Goal: Complete application form: Complete application form

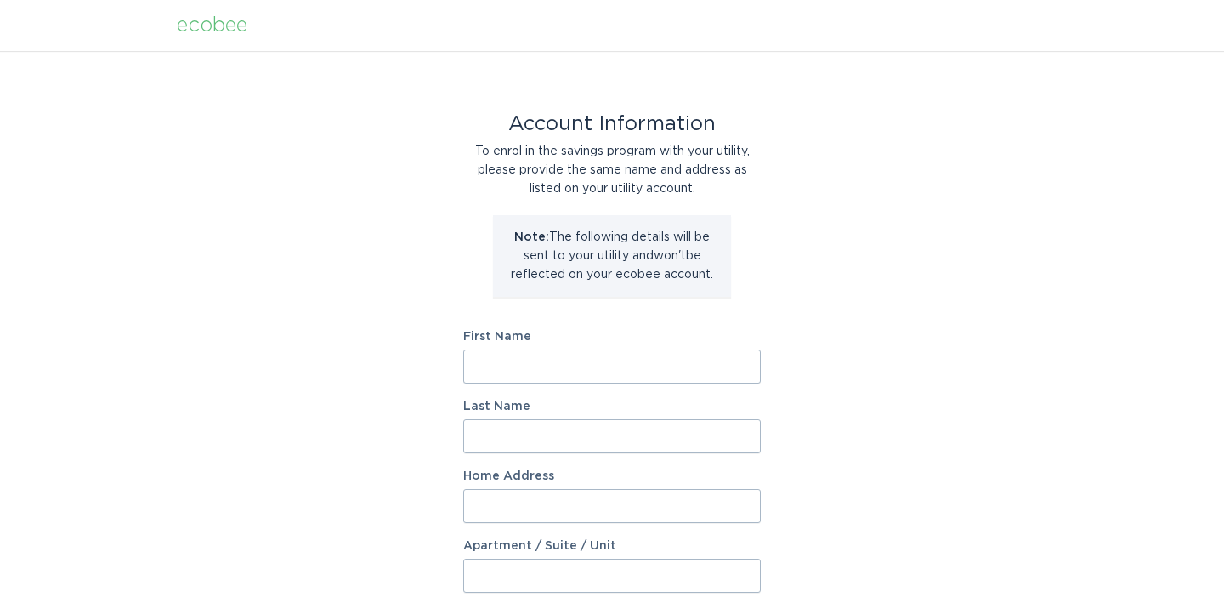
click at [541, 366] on input "First Name" at bounding box center [612, 366] width 298 height 34
type input "Dino"
type input "De Vera"
type input "26 Molly Ct."
select select "US"
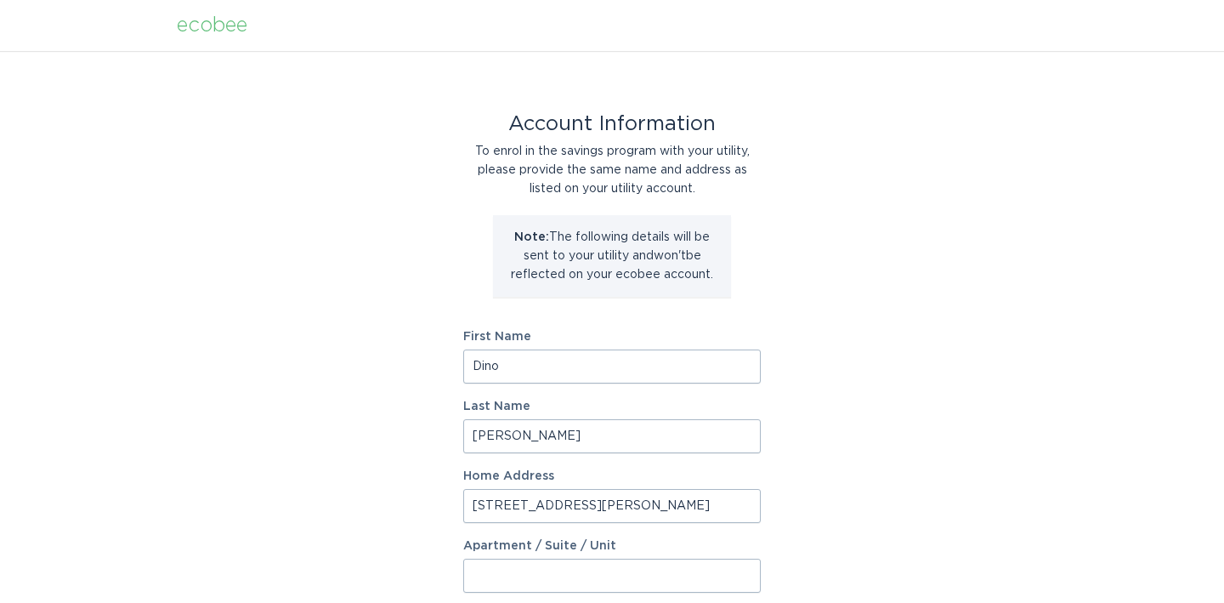
type input "Roseville"
type input "95678"
select select "CA"
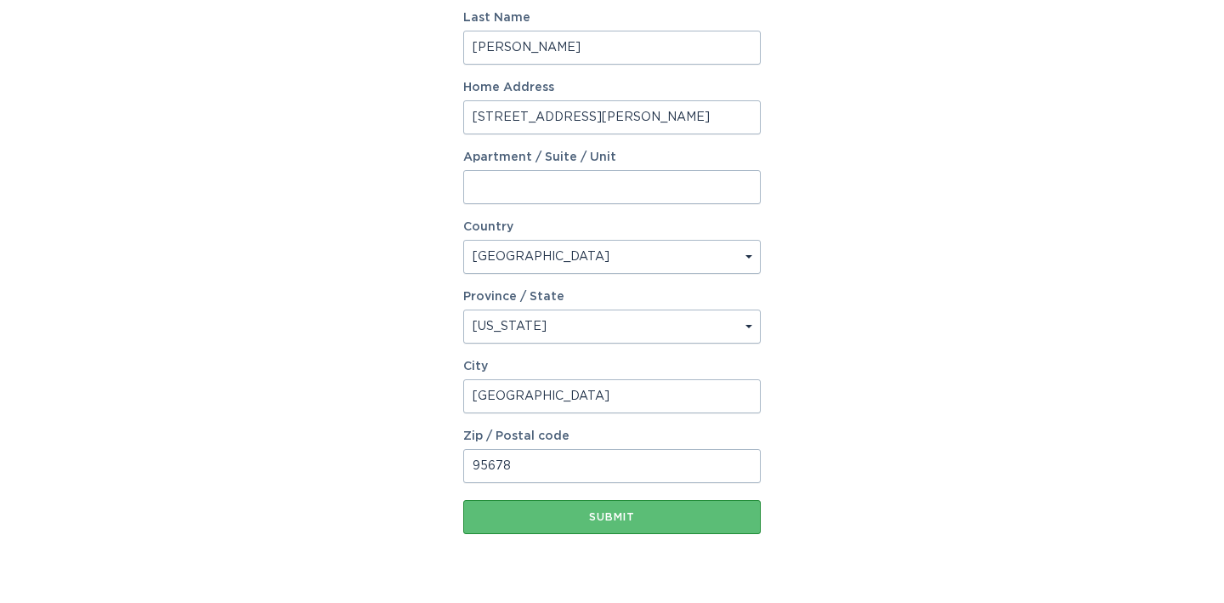
scroll to position [424, 0]
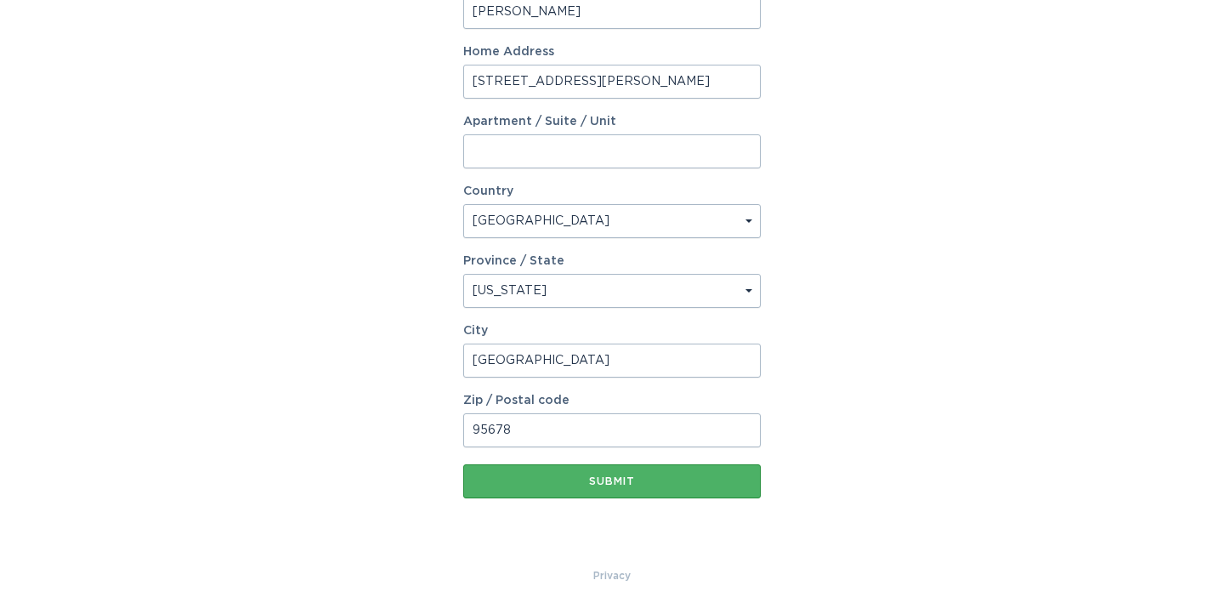
click at [673, 480] on div "Submit" at bounding box center [612, 481] width 281 height 10
